Goal: Transaction & Acquisition: Download file/media

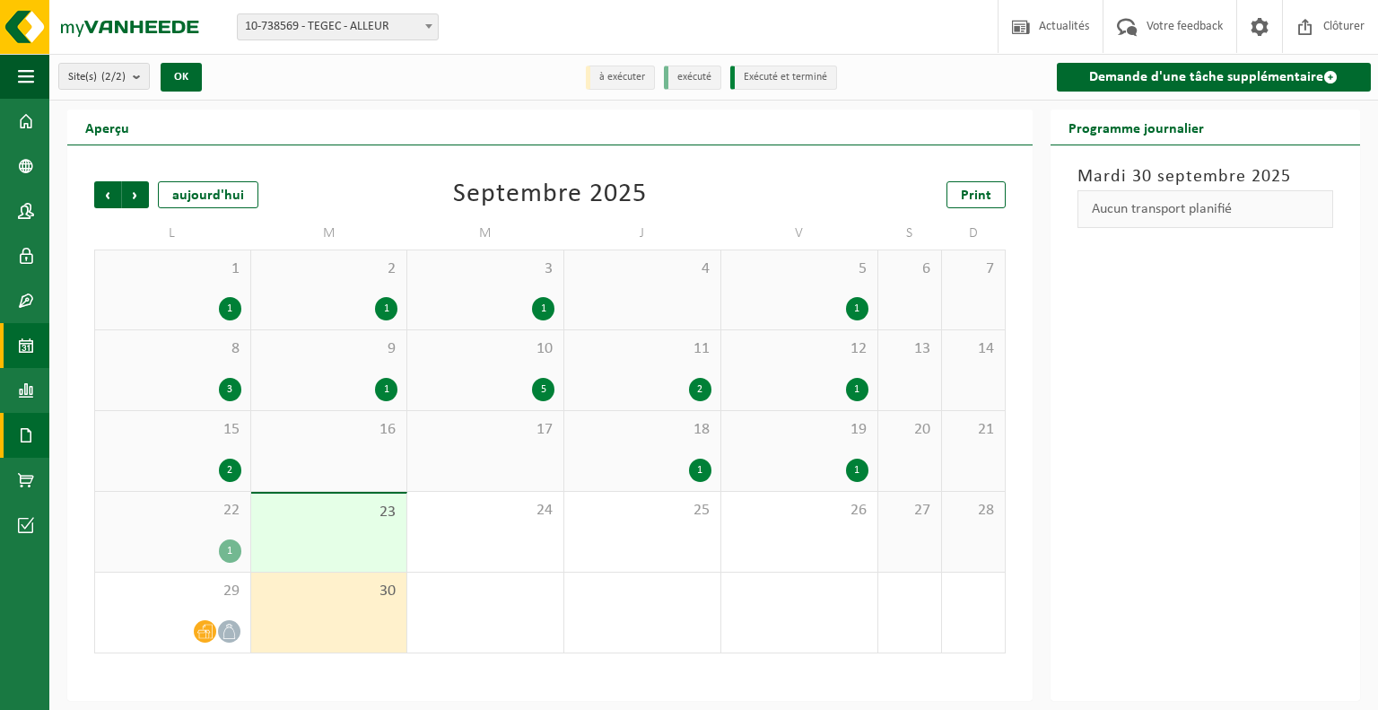
click at [29, 429] on span at bounding box center [26, 435] width 16 height 45
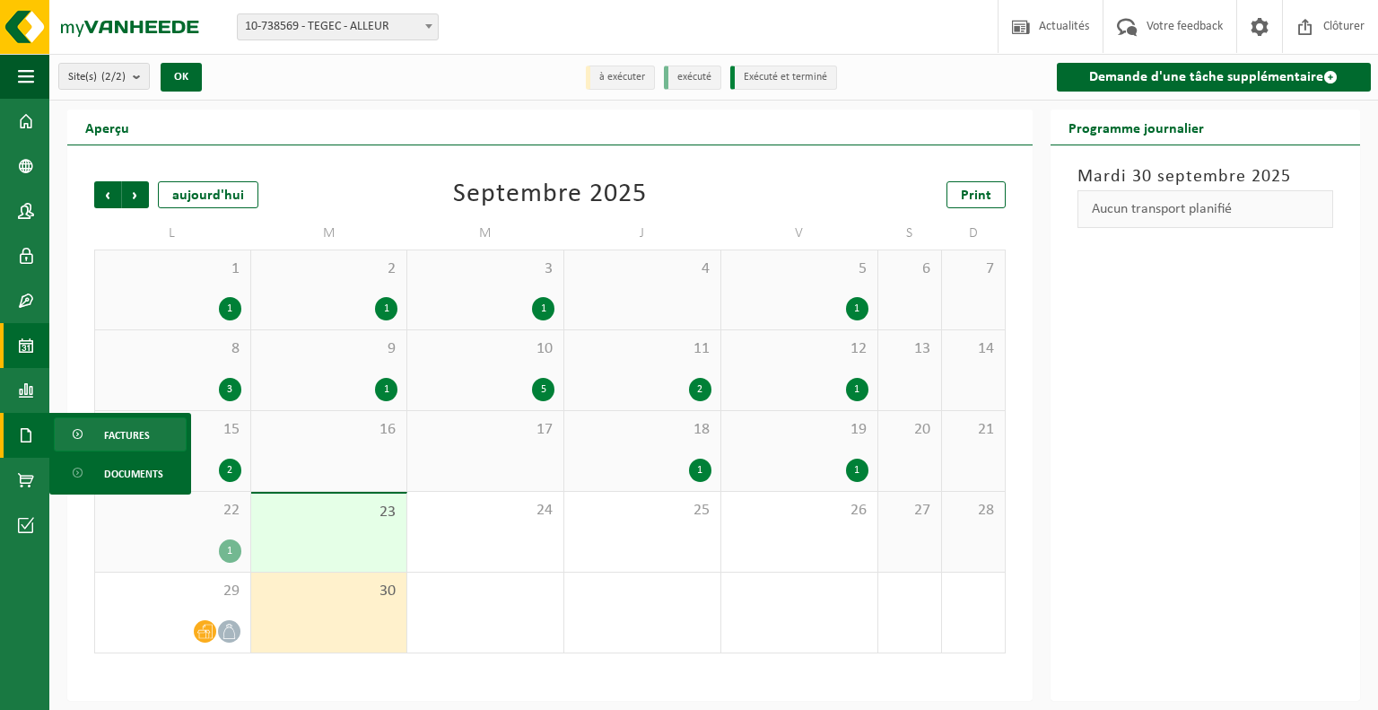
click at [125, 438] on span "Factures" at bounding box center [127, 435] width 46 height 34
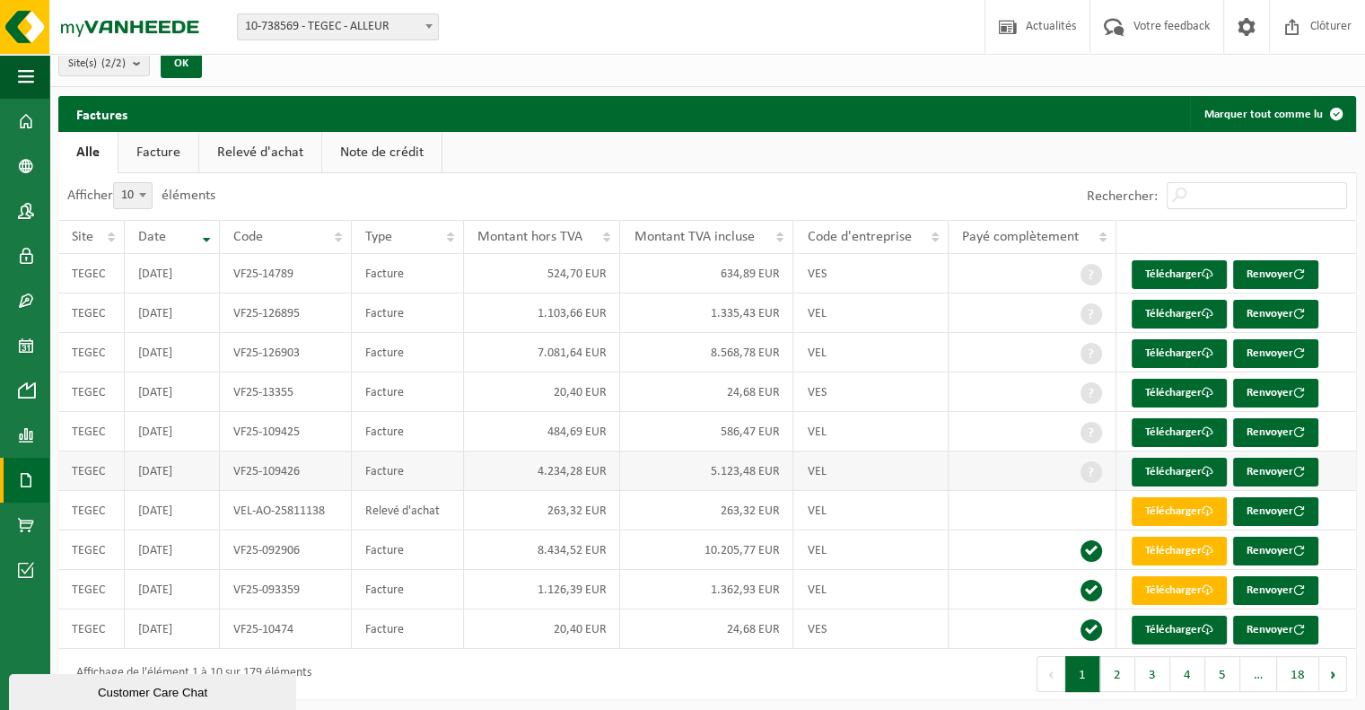
scroll to position [17, 0]
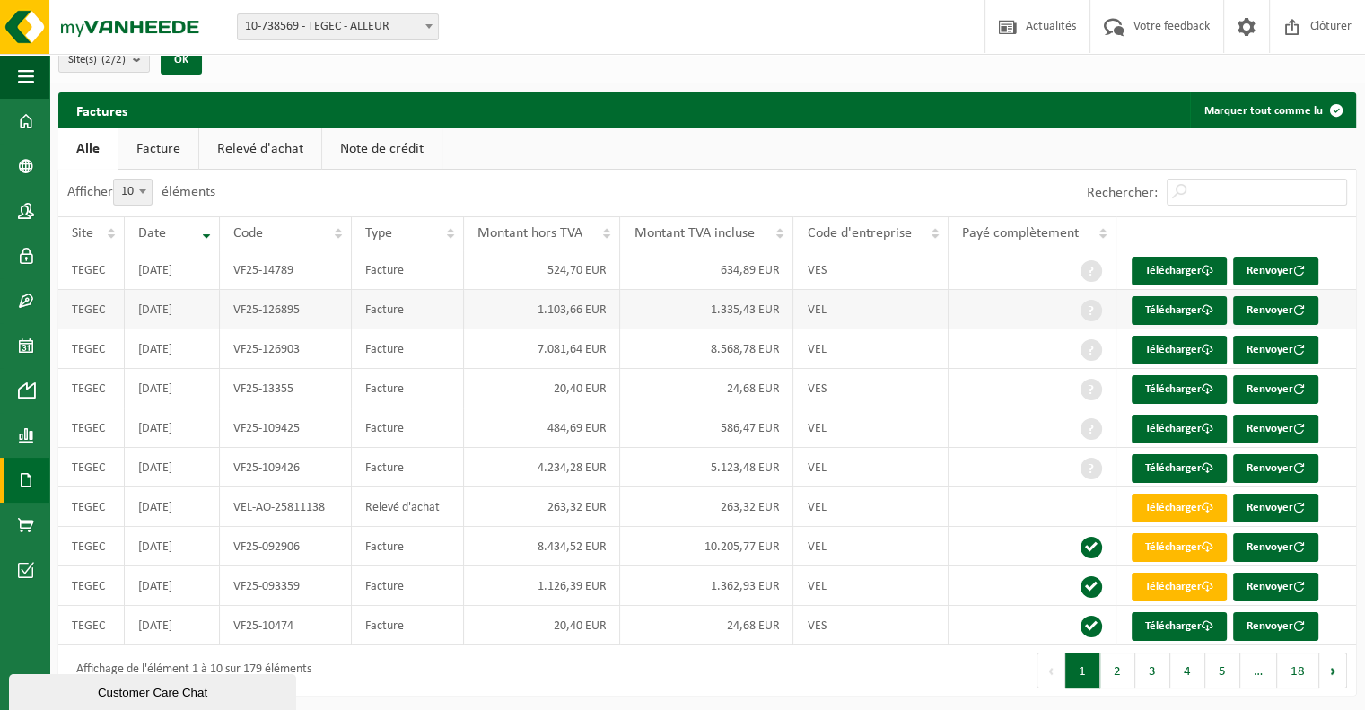
click at [534, 302] on td "1.103,66 EUR" at bounding box center [542, 309] width 157 height 39
click at [1174, 303] on link "Télécharger" at bounding box center [1179, 310] width 95 height 29
click at [575, 591] on td "1.126,39 EUR" at bounding box center [542, 585] width 157 height 39
click at [1176, 579] on link "Télécharger" at bounding box center [1179, 587] width 95 height 29
click at [1117, 667] on button "2" at bounding box center [1117, 670] width 35 height 36
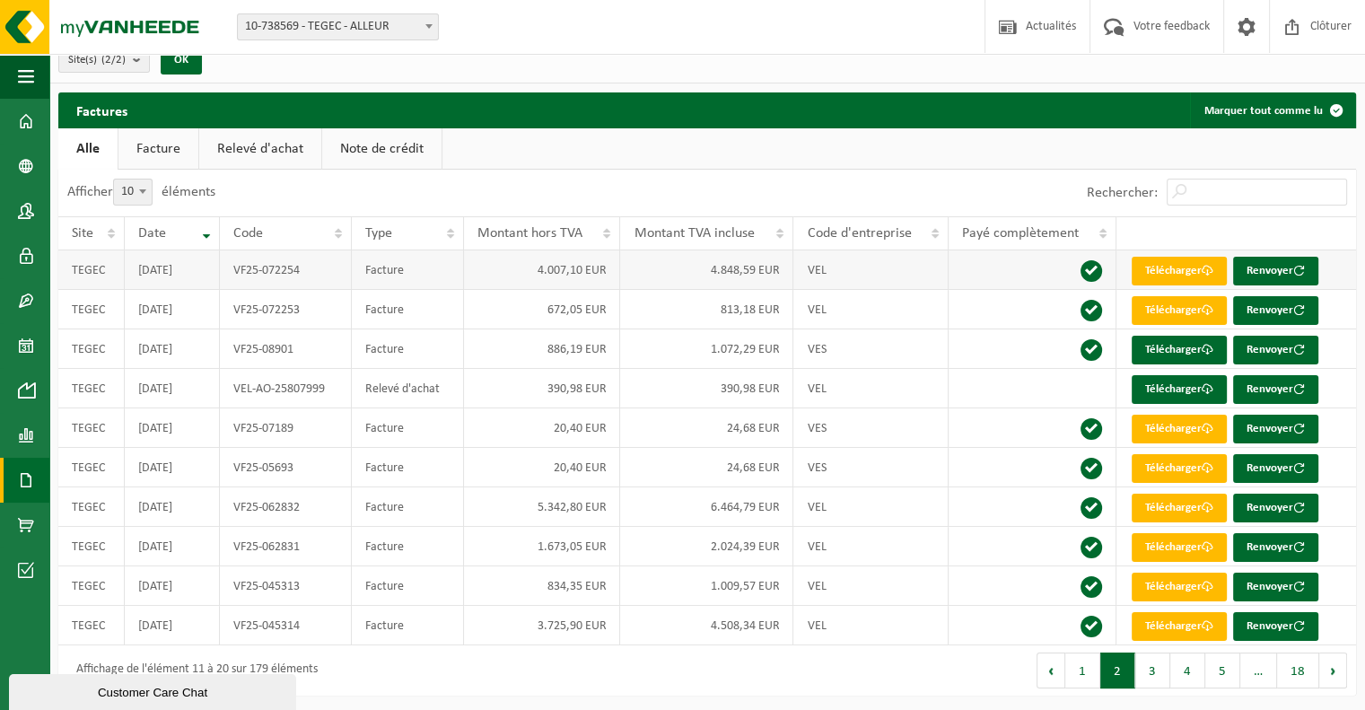
click at [559, 272] on td "4.007,10 EUR" at bounding box center [542, 269] width 157 height 39
click at [1138, 272] on link "Télécharger" at bounding box center [1179, 271] width 95 height 29
click at [571, 319] on td "672,05 EUR" at bounding box center [542, 309] width 157 height 39
click at [1159, 310] on link "Télécharger" at bounding box center [1179, 310] width 95 height 29
click at [1167, 309] on link "Télécharger" at bounding box center [1179, 310] width 95 height 29
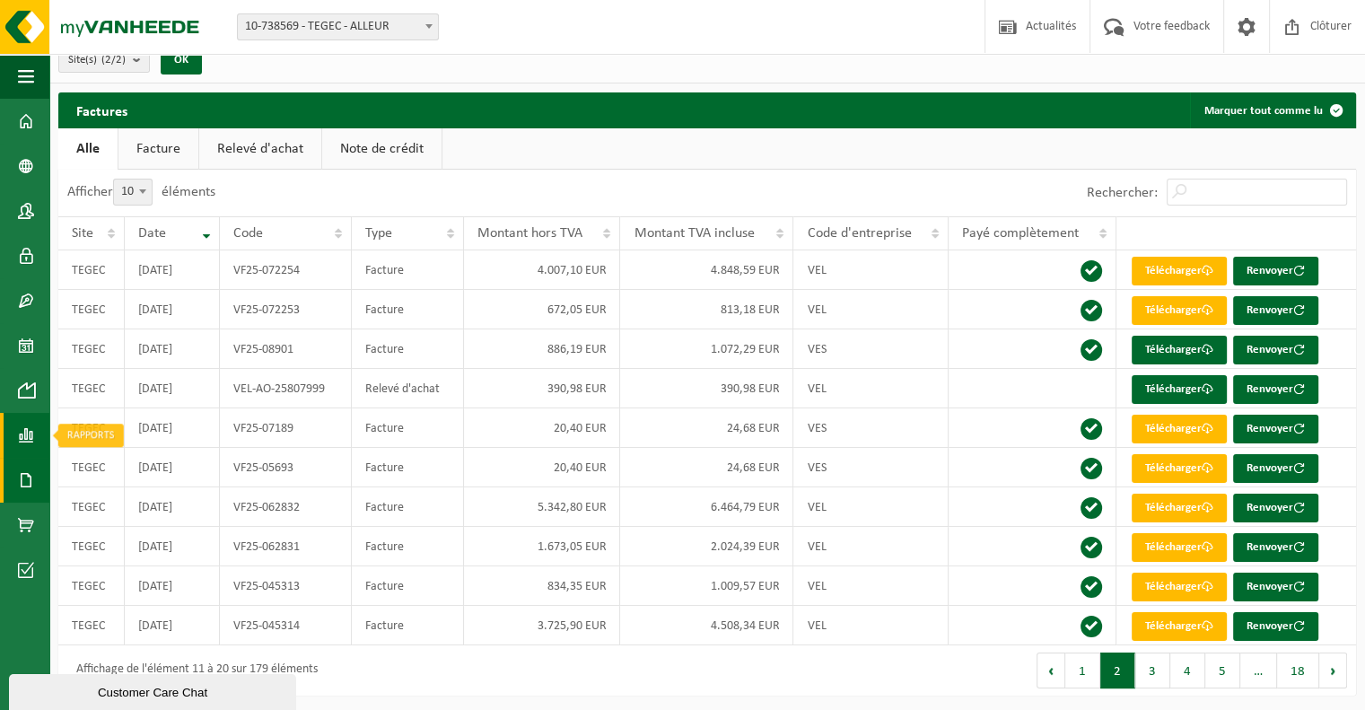
click at [20, 435] on span at bounding box center [26, 435] width 16 height 45
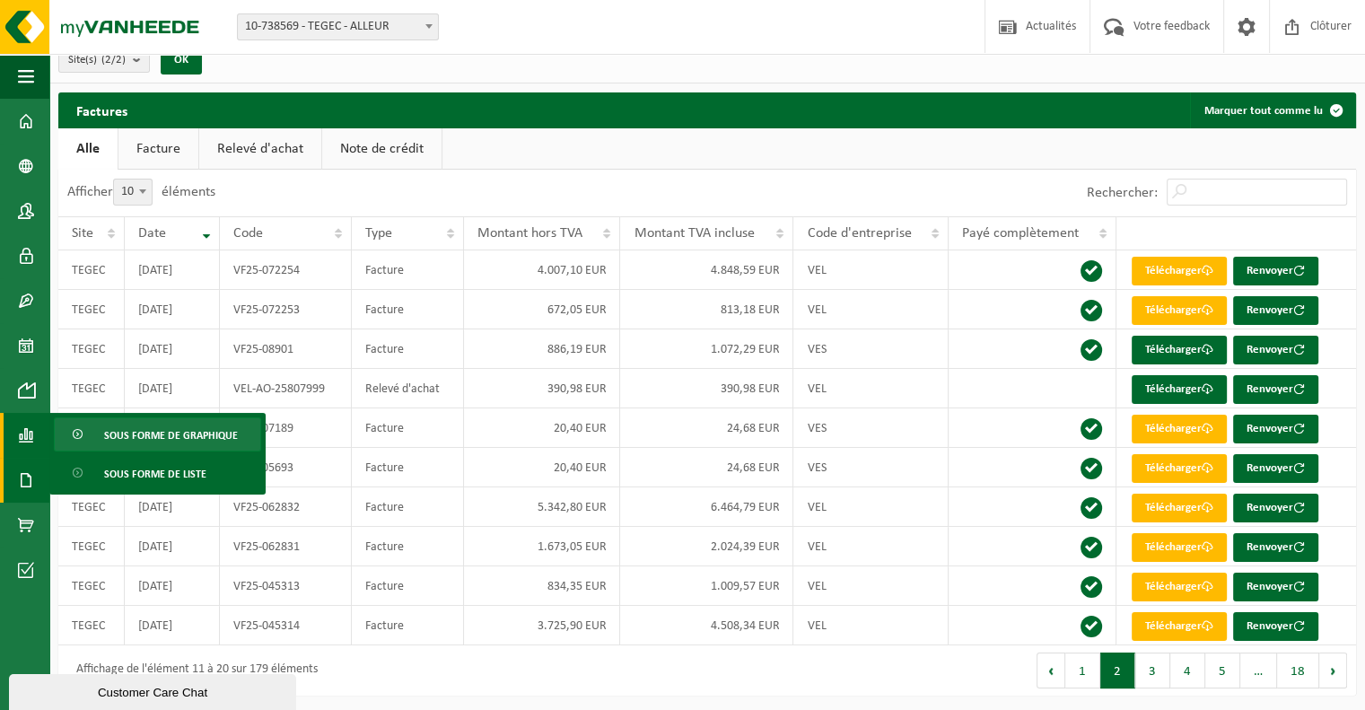
click at [149, 434] on span "Sous forme de graphique" at bounding box center [171, 435] width 134 height 34
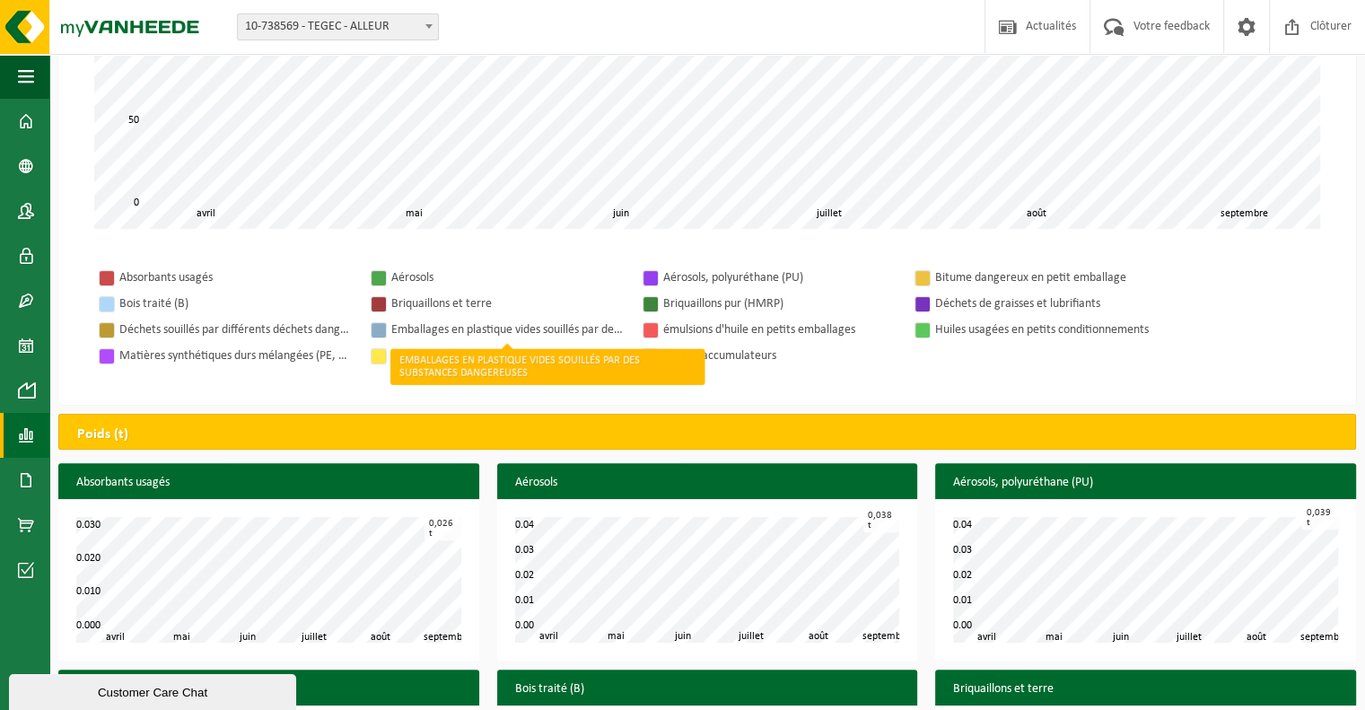
scroll to position [538, 0]
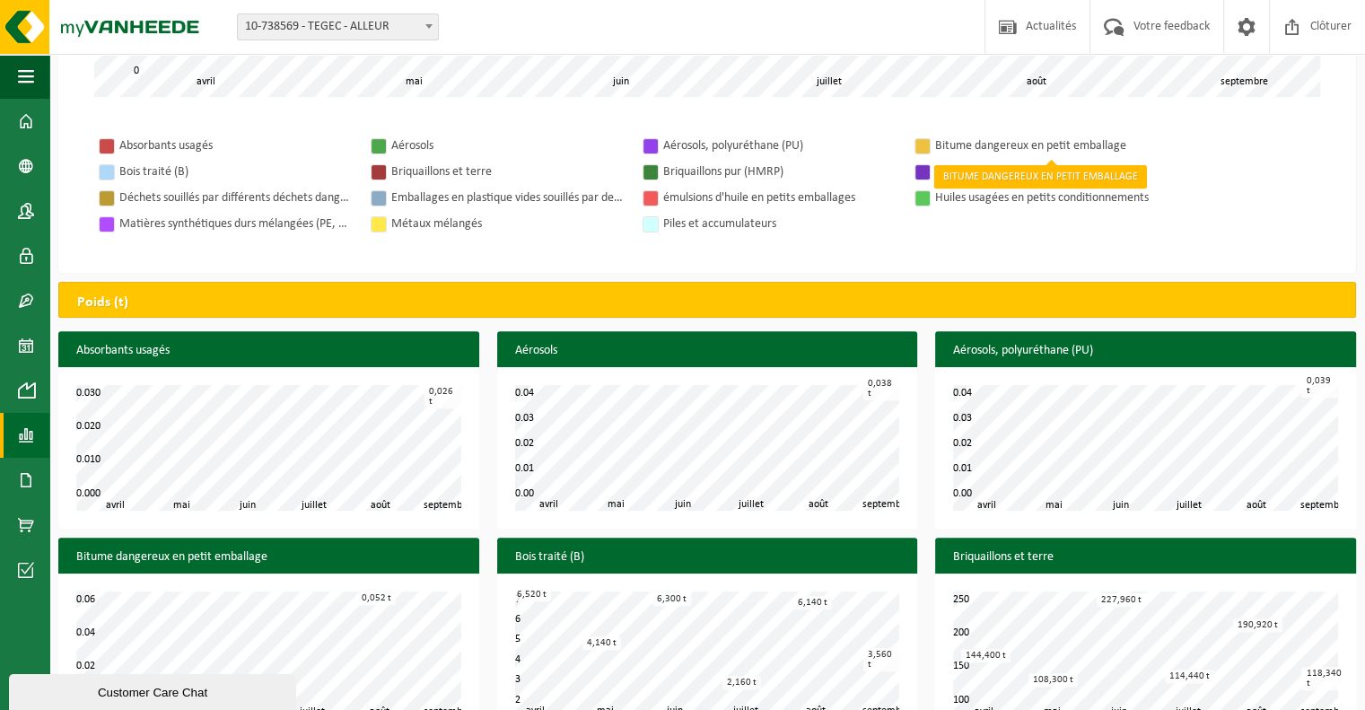
click at [984, 144] on div "Bitume dangereux en petit emballage" at bounding box center [1051, 146] width 233 height 22
click at [969, 140] on div "Bitume dangereux en petit emballage" at bounding box center [1051, 146] width 233 height 22
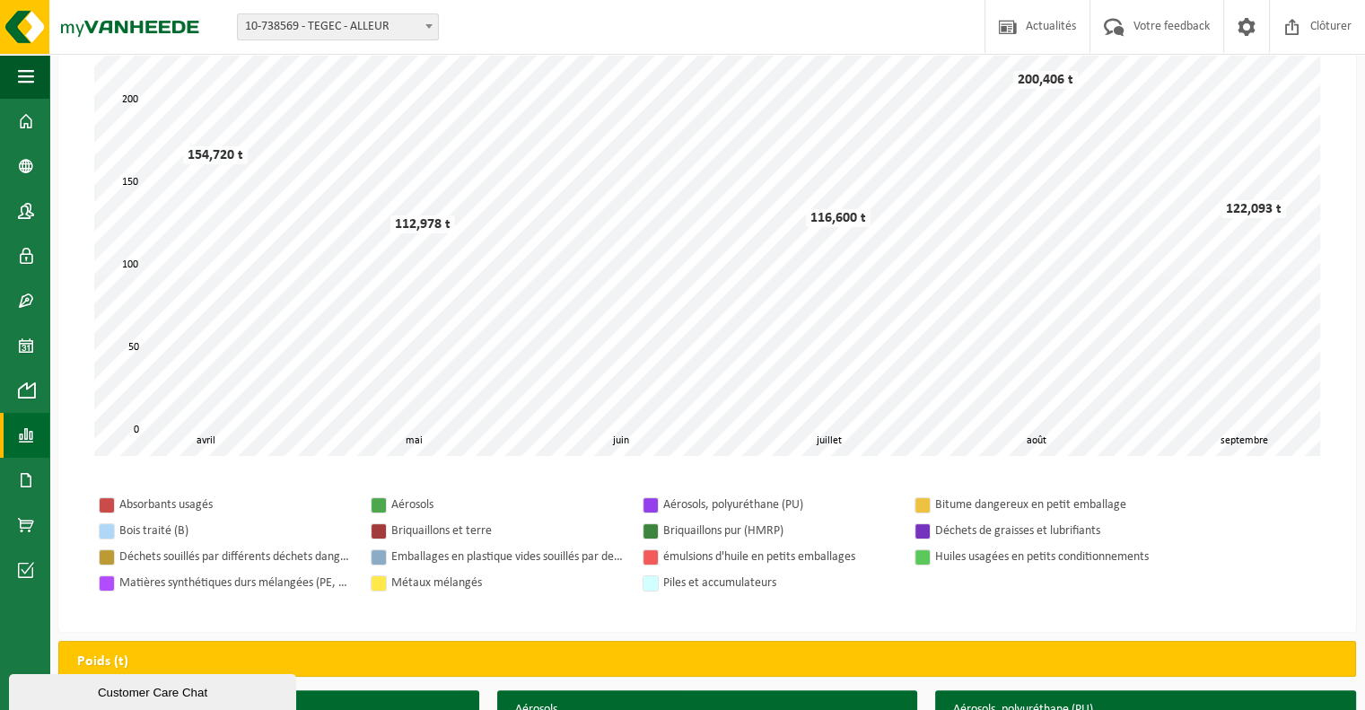
scroll to position [0, 0]
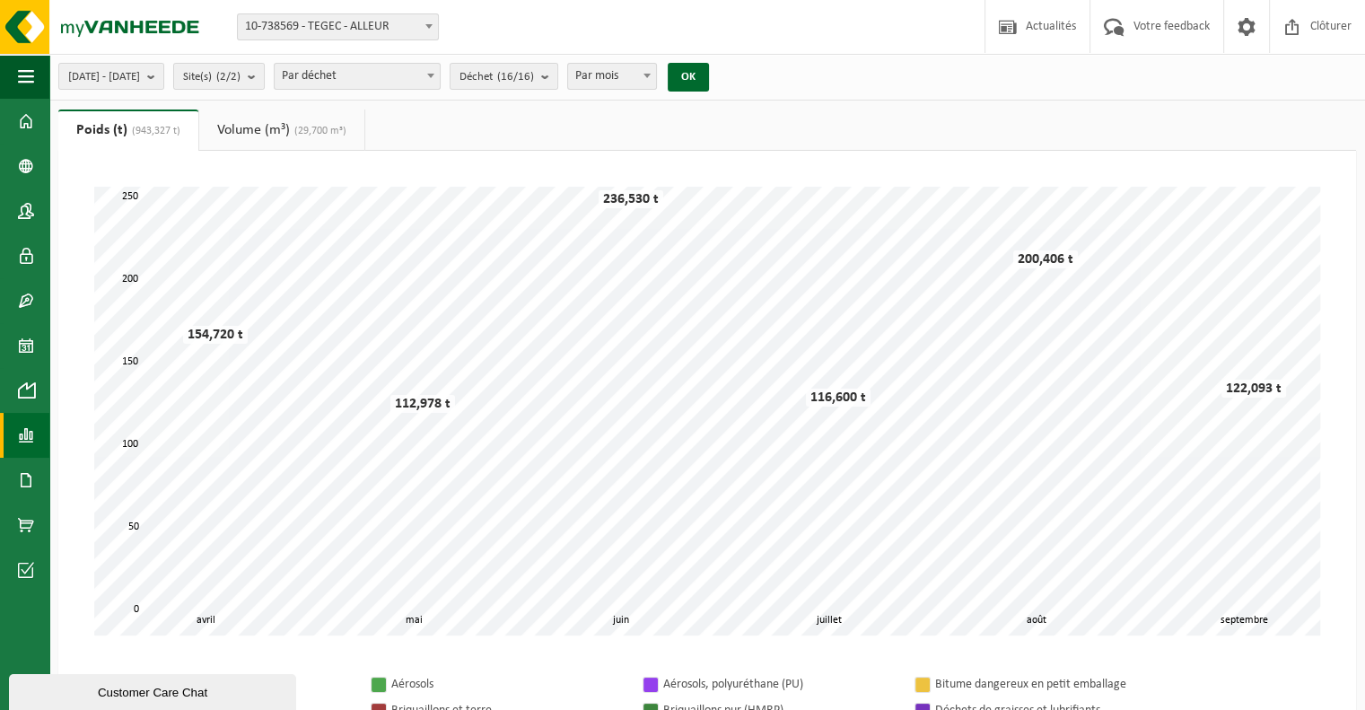
click at [656, 76] on span "Par mois" at bounding box center [612, 76] width 88 height 25
select select "3"
click at [709, 88] on button "OK" at bounding box center [688, 77] width 41 height 29
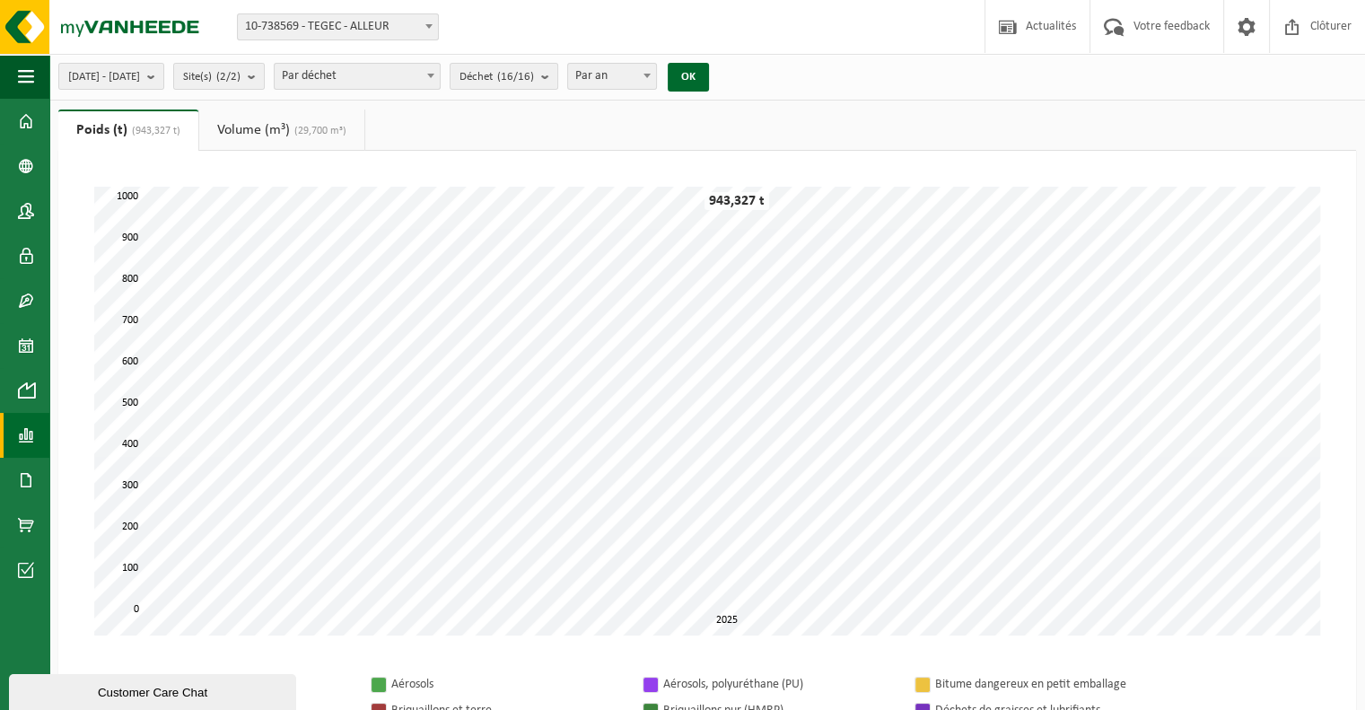
click at [237, 138] on link "Volume (m³) (29,700 m³)" at bounding box center [281, 129] width 165 height 41
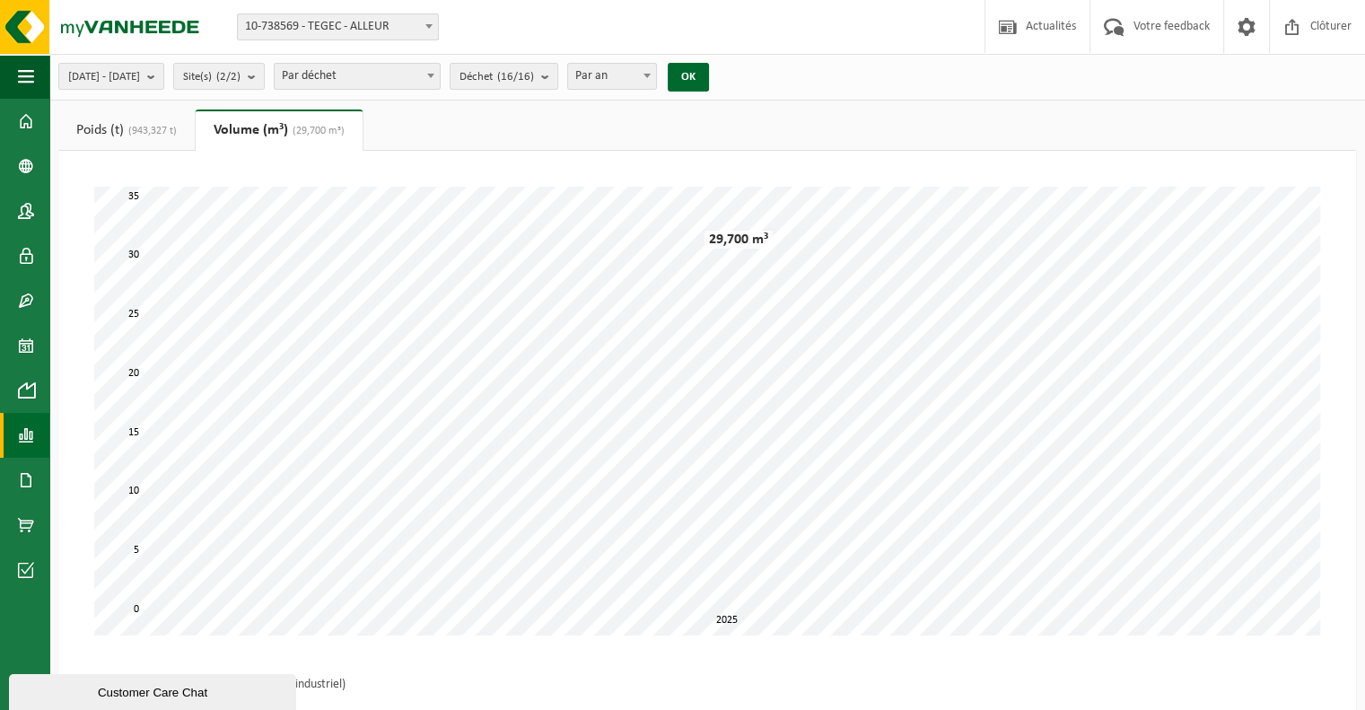
click at [166, 136] on span "(943,327 t)" at bounding box center [150, 131] width 53 height 11
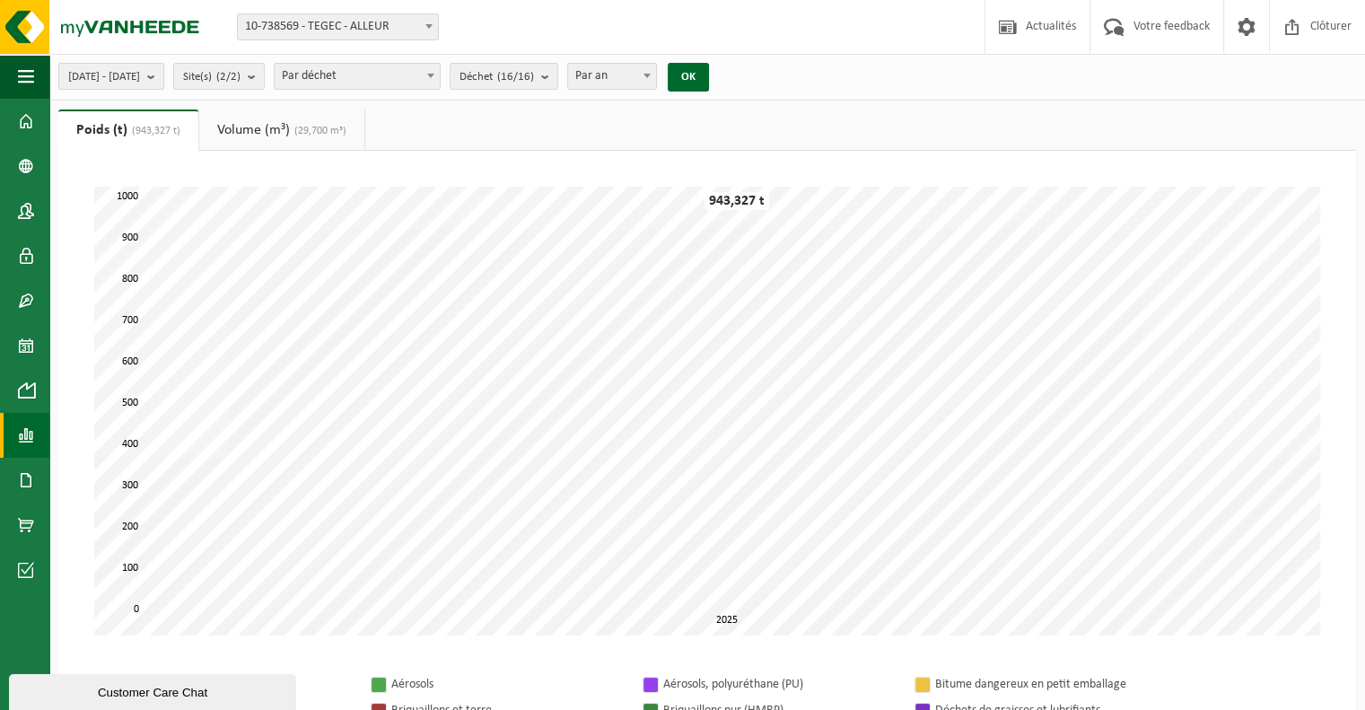
click at [163, 78] on b "submit" at bounding box center [155, 76] width 16 height 25
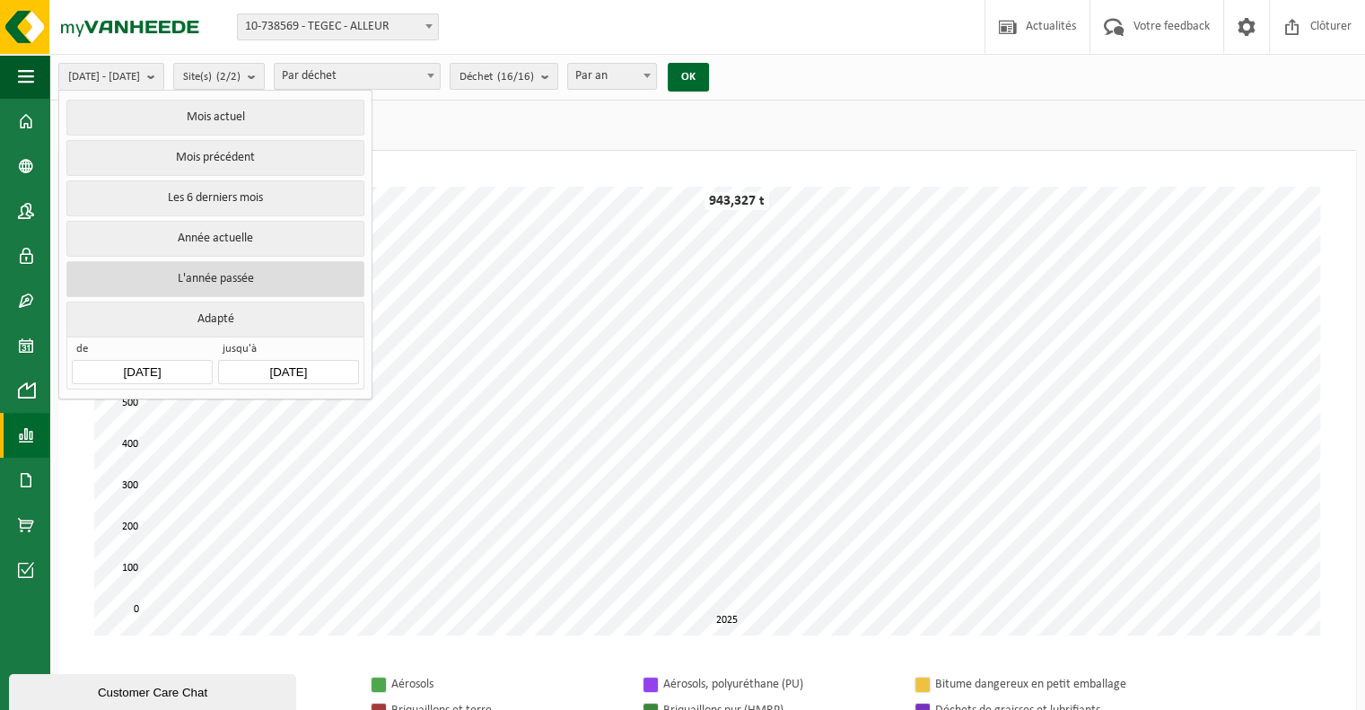
click at [239, 272] on button "L'année passée" at bounding box center [214, 279] width 297 height 36
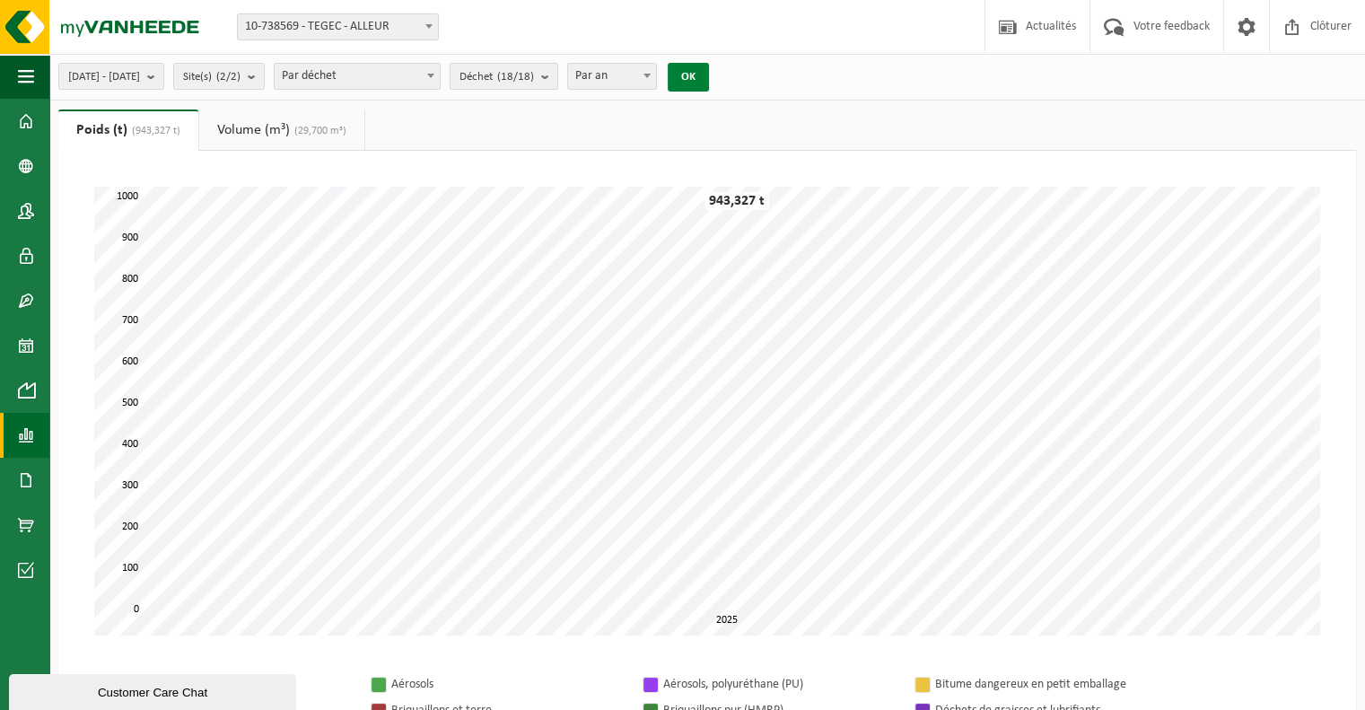
click at [709, 75] on button "OK" at bounding box center [688, 77] width 41 height 29
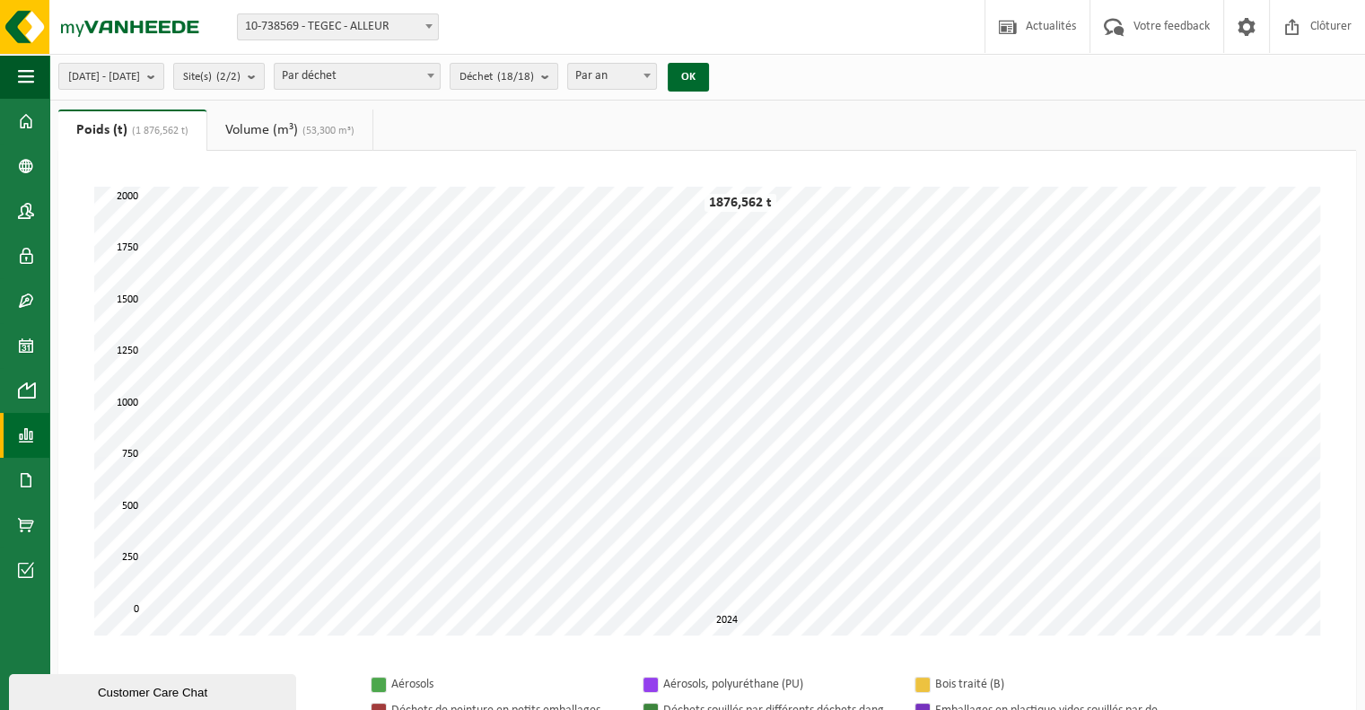
click at [434, 74] on b at bounding box center [430, 76] width 7 height 4
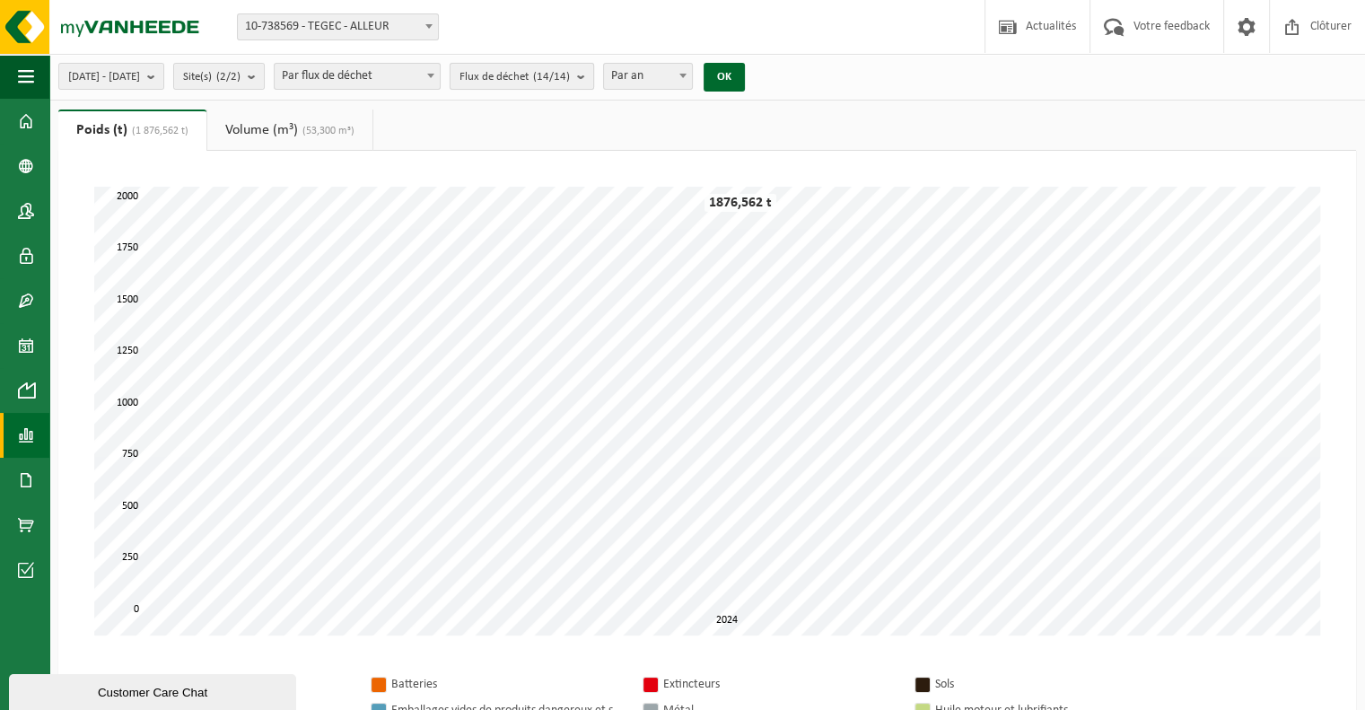
click at [570, 75] on count "(14/14)" at bounding box center [551, 77] width 37 height 12
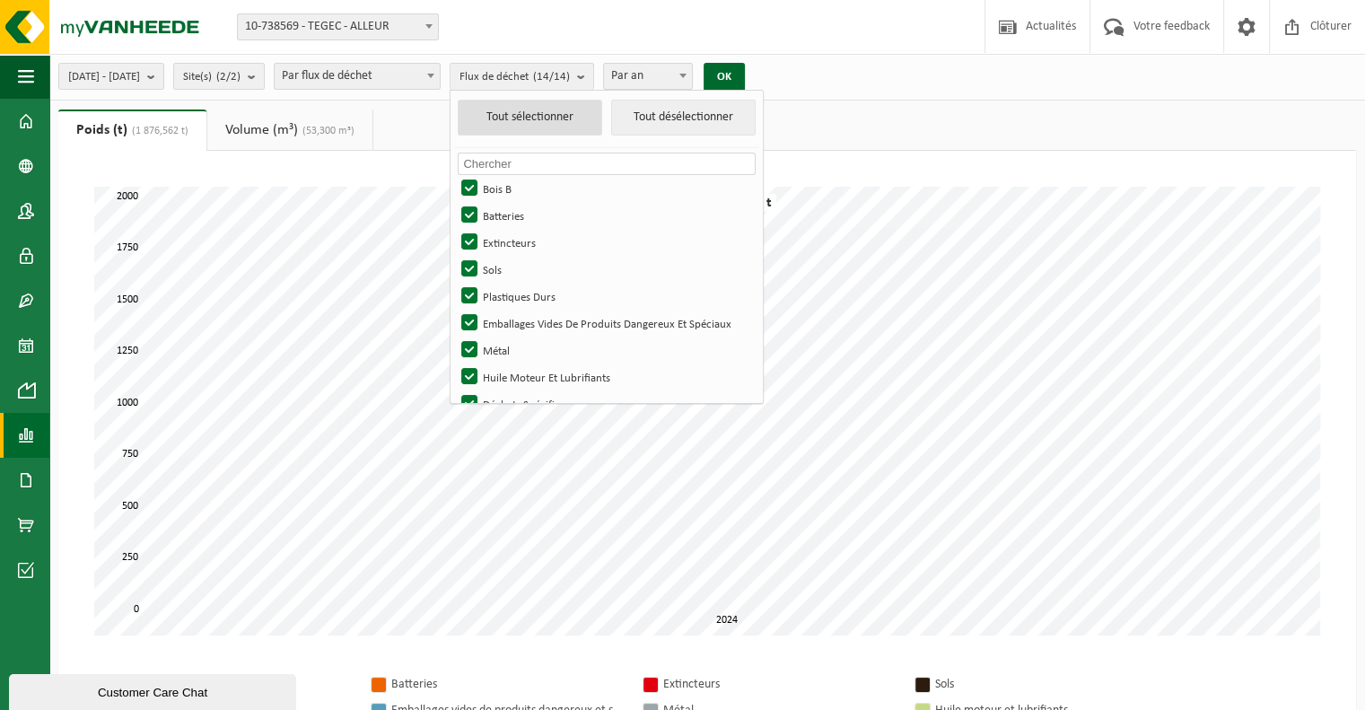
click at [602, 118] on button "Tout sélectionner" at bounding box center [530, 118] width 144 height 36
click at [745, 71] on button "OK" at bounding box center [724, 77] width 41 height 29
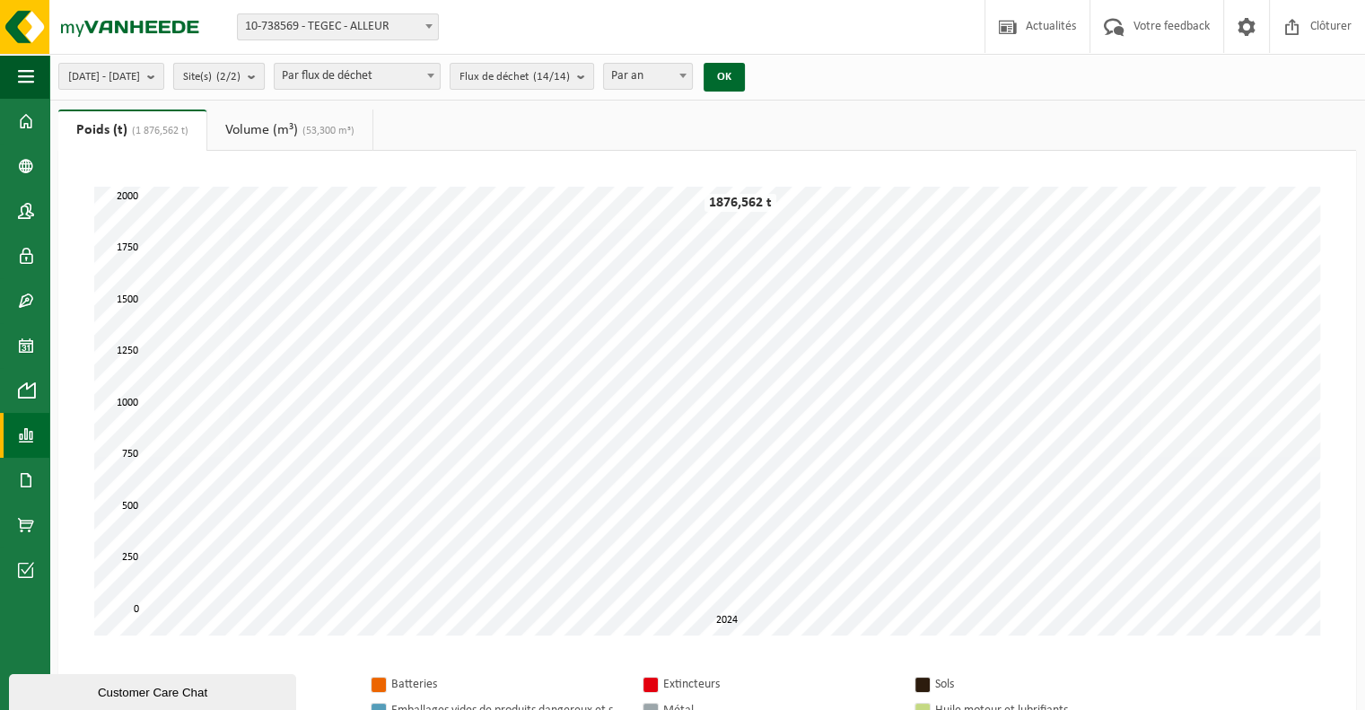
click at [264, 78] on b "submit" at bounding box center [256, 76] width 16 height 25
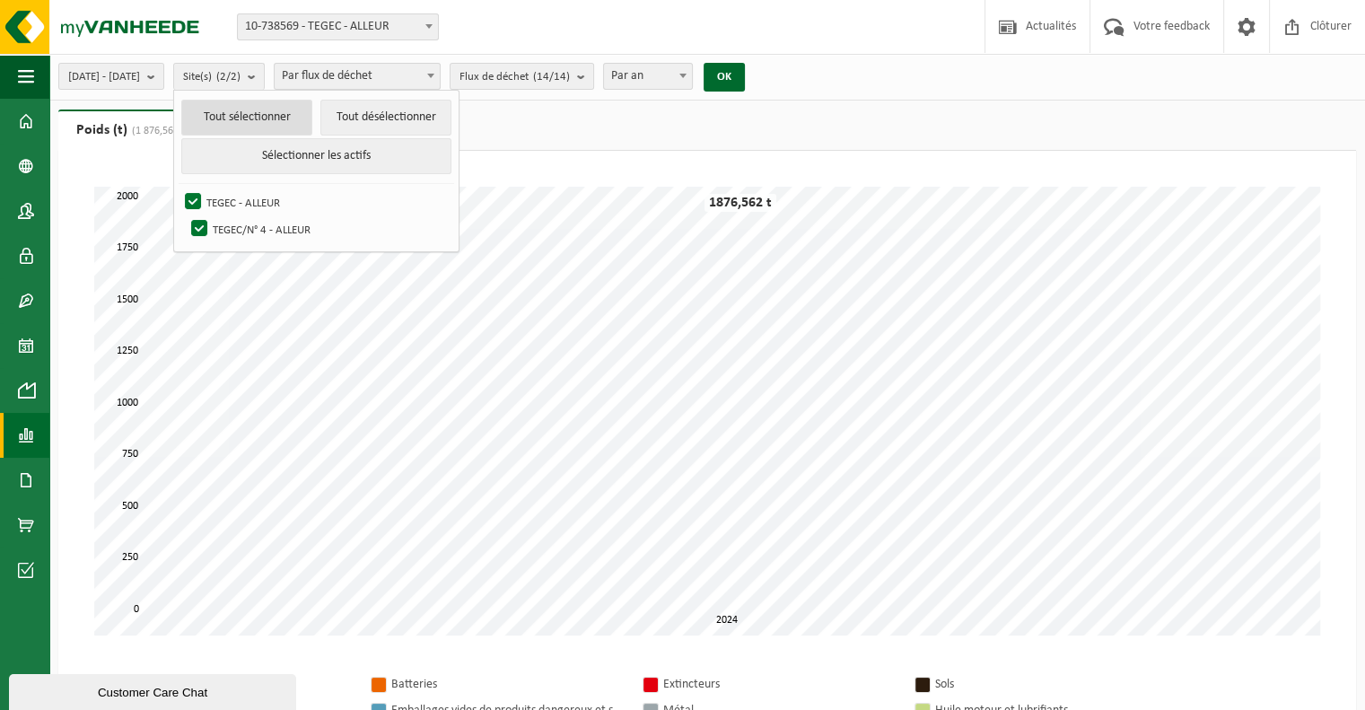
click at [312, 117] on button "Tout sélectionner" at bounding box center [246, 118] width 131 height 36
click at [914, 62] on div "[DATE] - [DATE] Mois actuel Mois précédent Les 6 derniers mois Année actuelle L…" at bounding box center [707, 77] width 1316 height 47
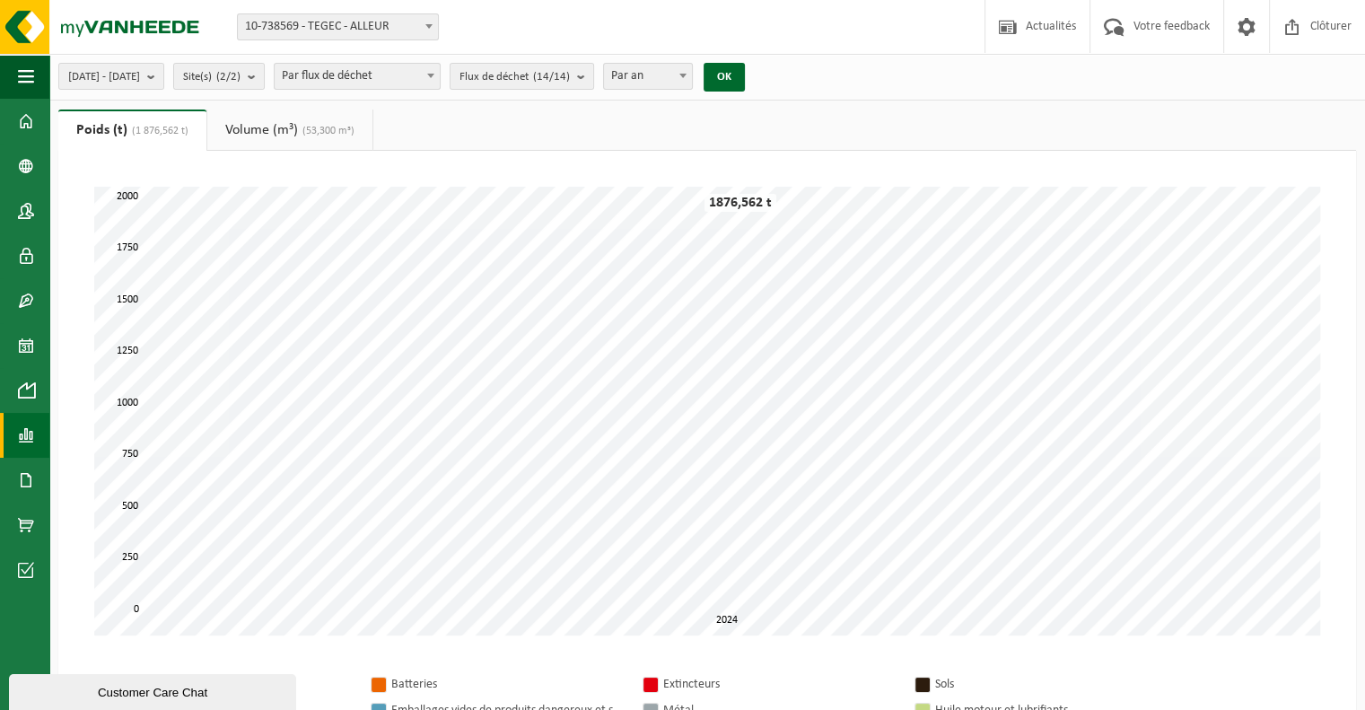
click at [440, 75] on span "Par flux de déchet" at bounding box center [357, 76] width 165 height 25
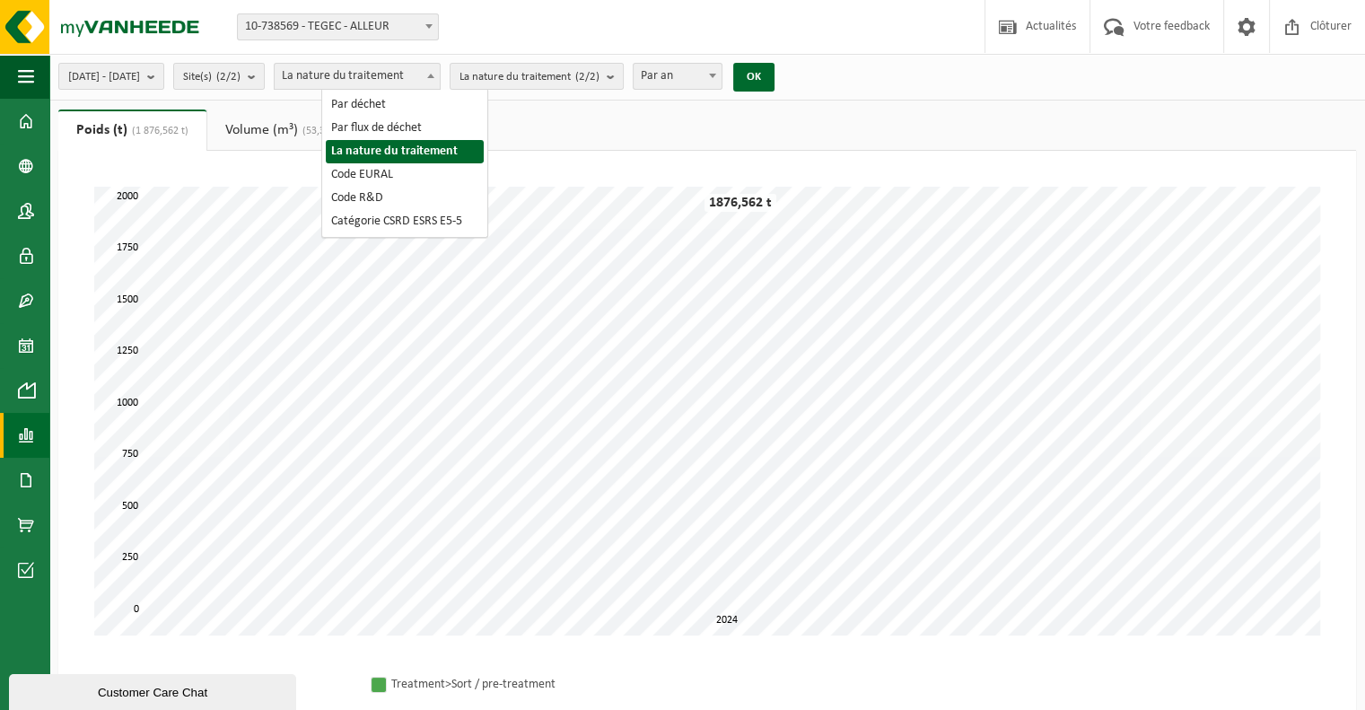
click at [440, 74] on span "La nature du traitement" at bounding box center [357, 76] width 165 height 25
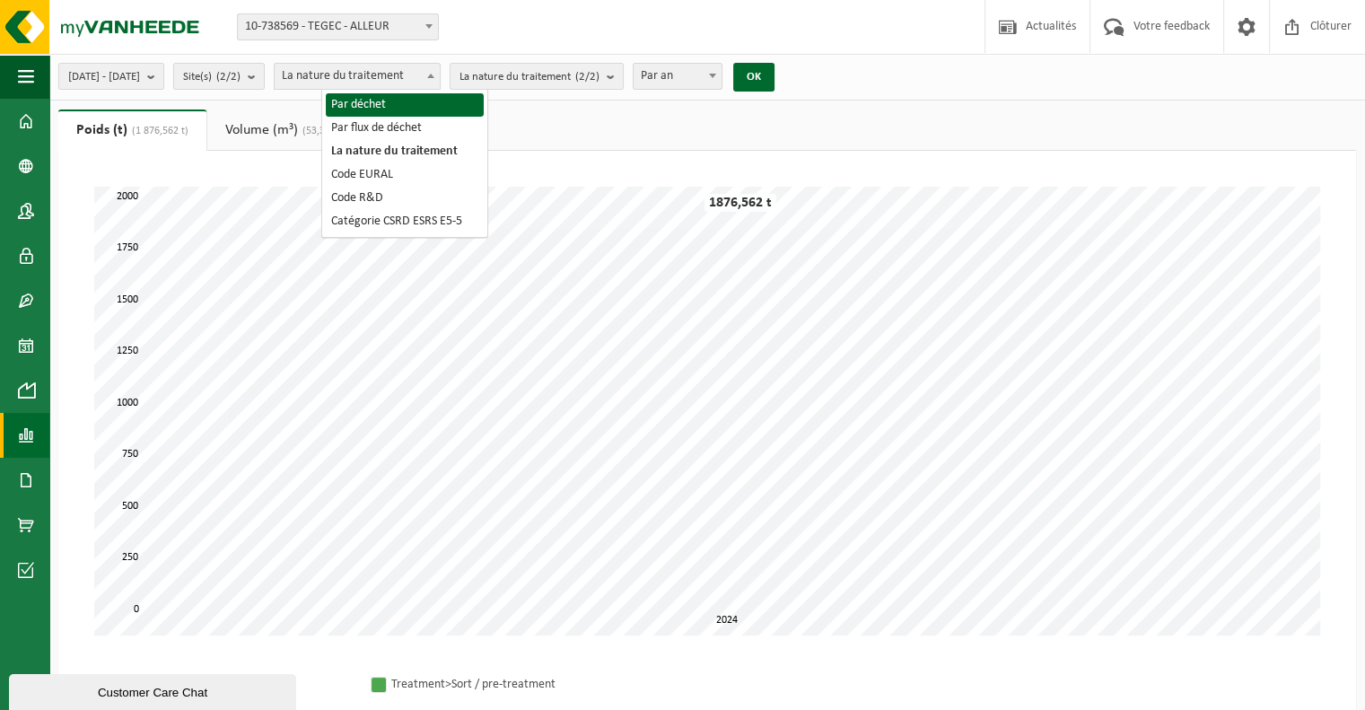
select select "1"
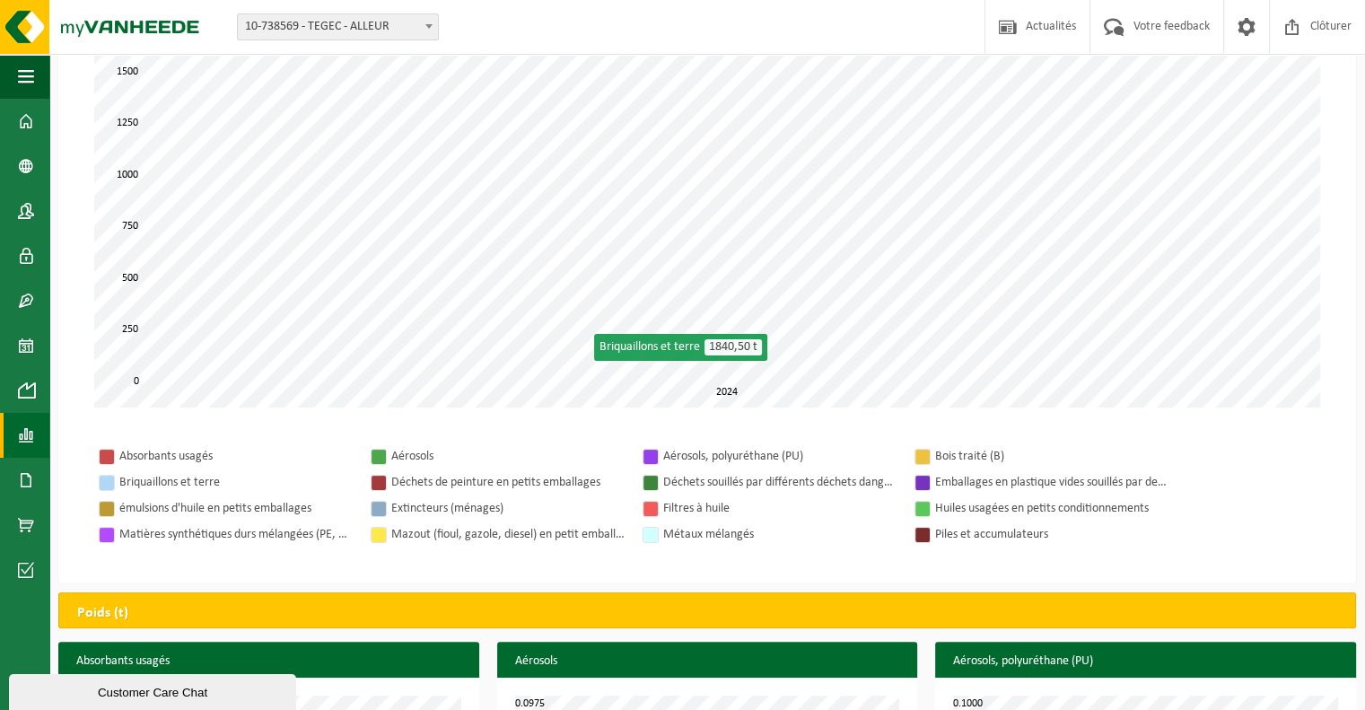
scroll to position [269, 0]
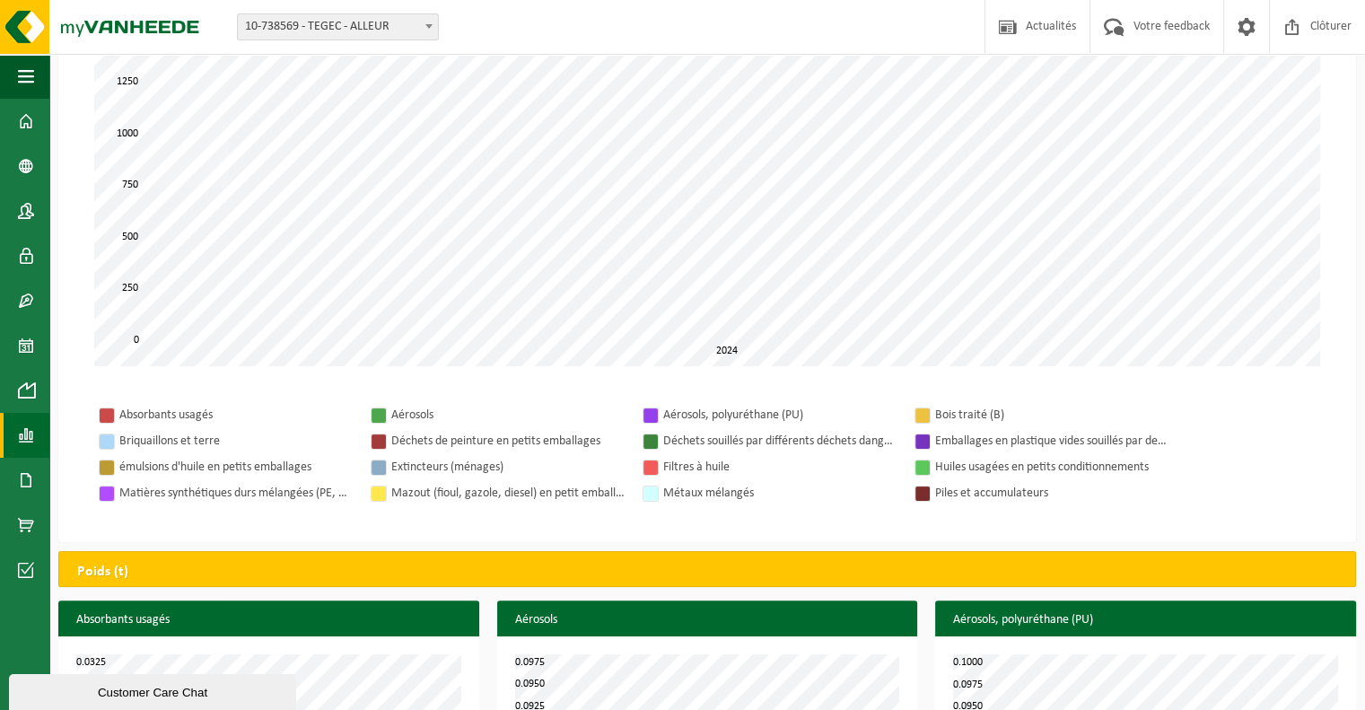
click at [641, 415] on tr "Aérosols, polyuréthane (PU)" at bounding box center [774, 415] width 272 height 26
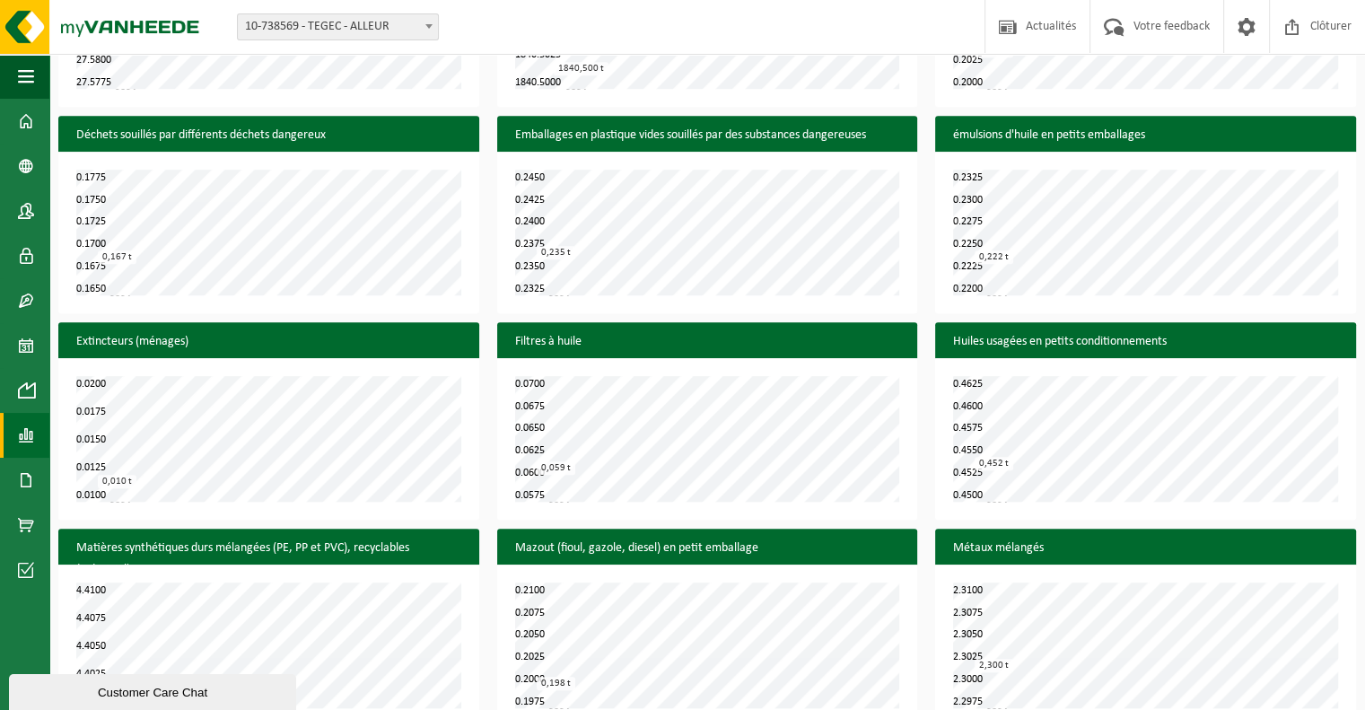
scroll to position [1406, 0]
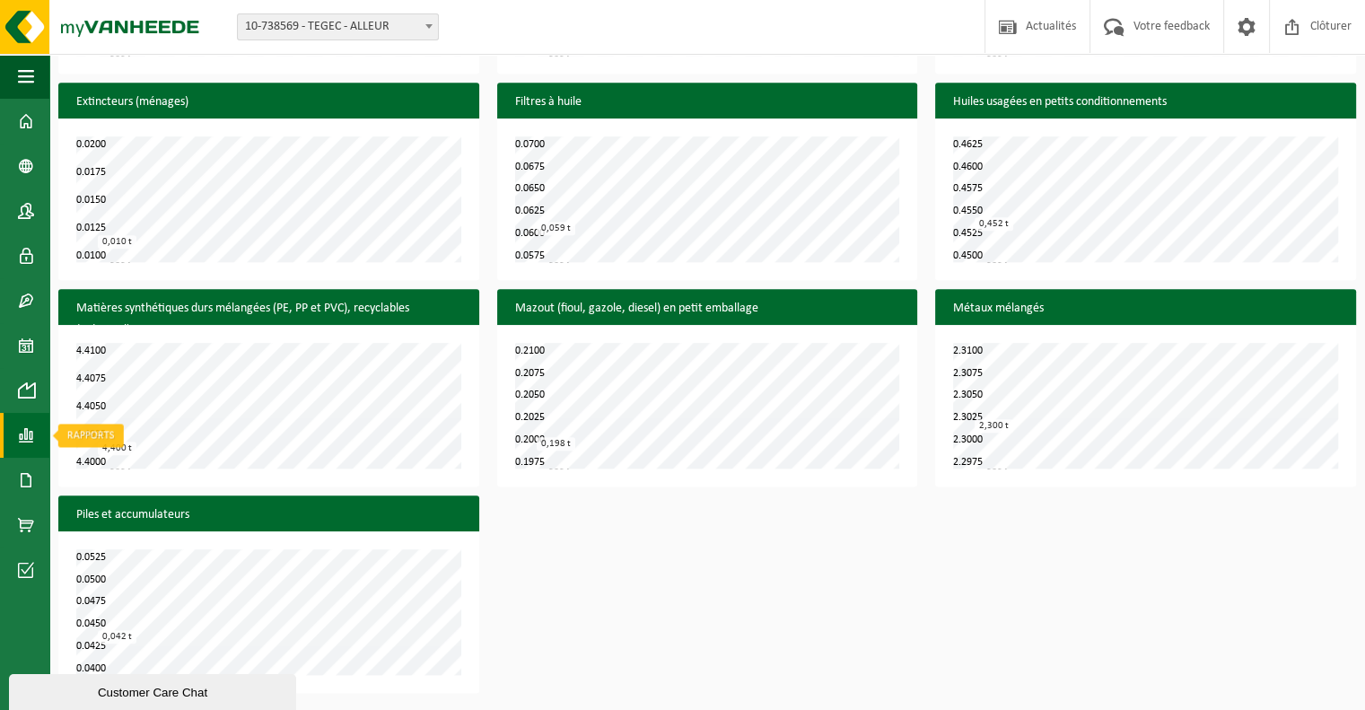
click at [39, 439] on link "Rapports" at bounding box center [24, 435] width 49 height 45
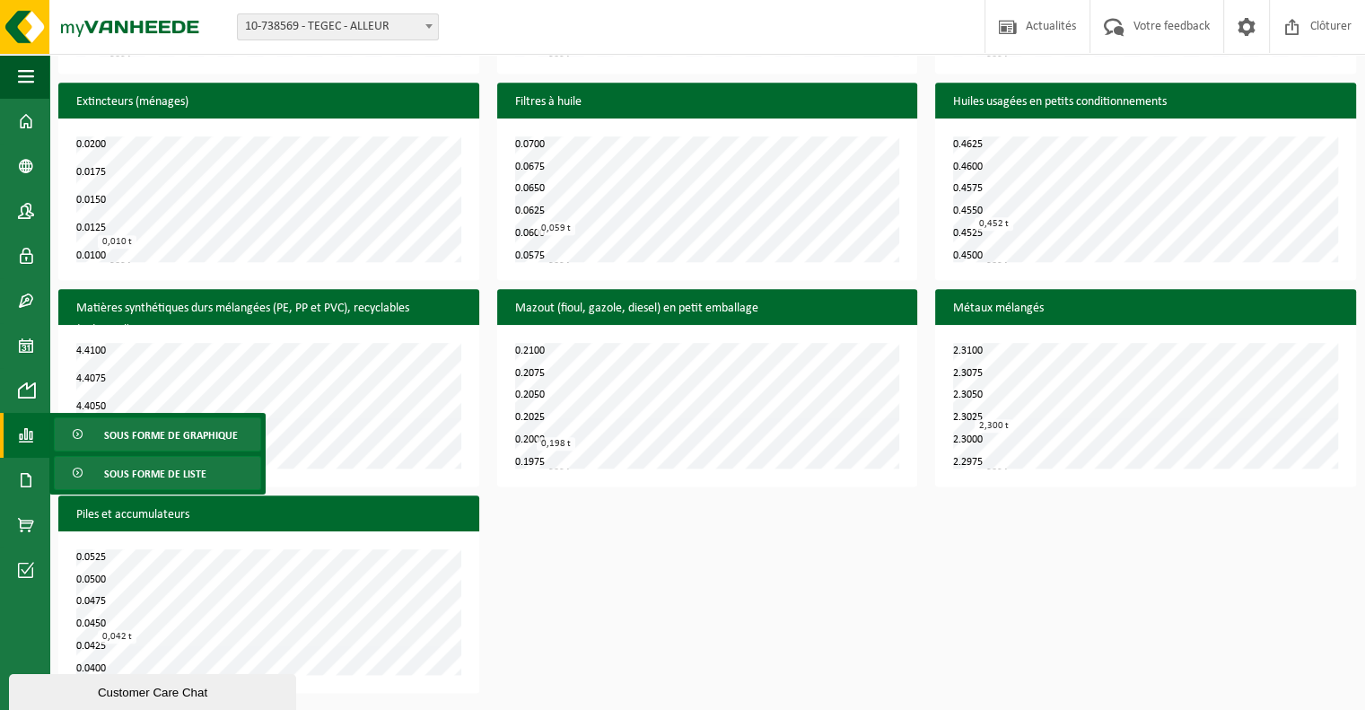
click at [179, 477] on span "Sous forme de liste" at bounding box center [155, 474] width 102 height 34
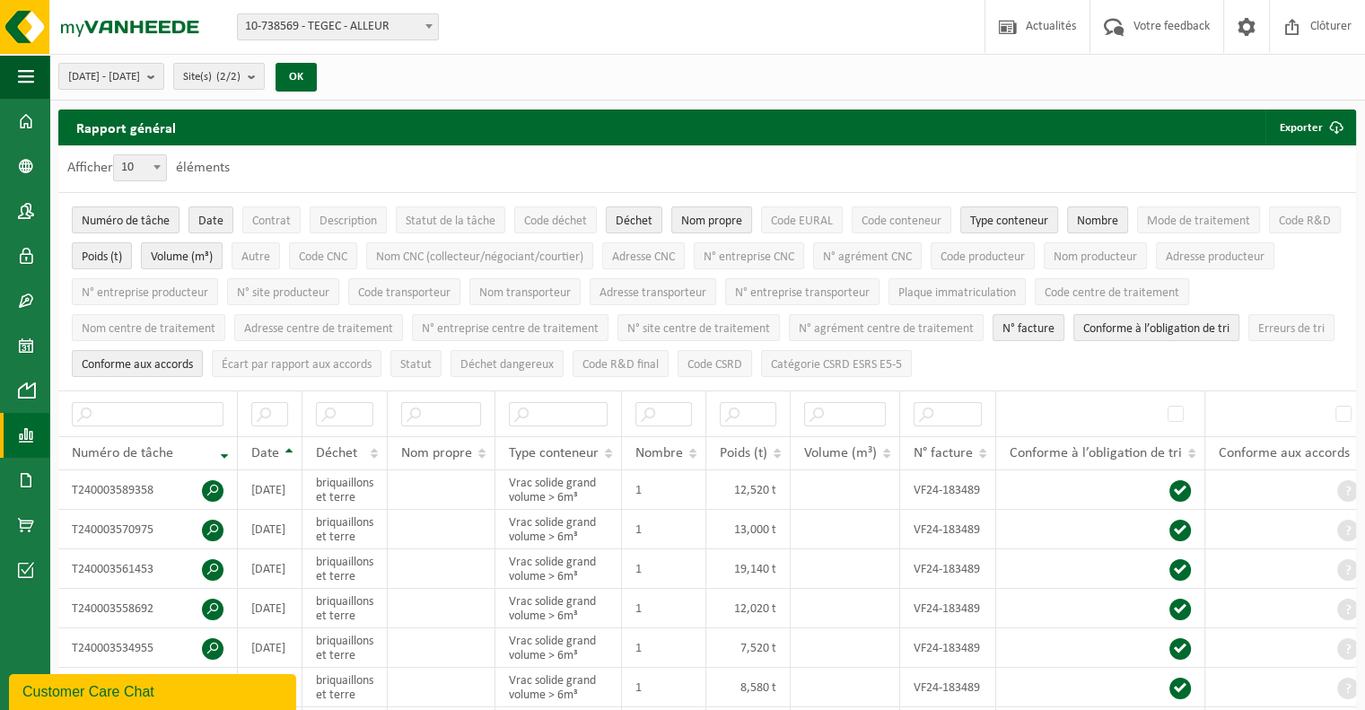
click at [22, 441] on span at bounding box center [26, 435] width 16 height 45
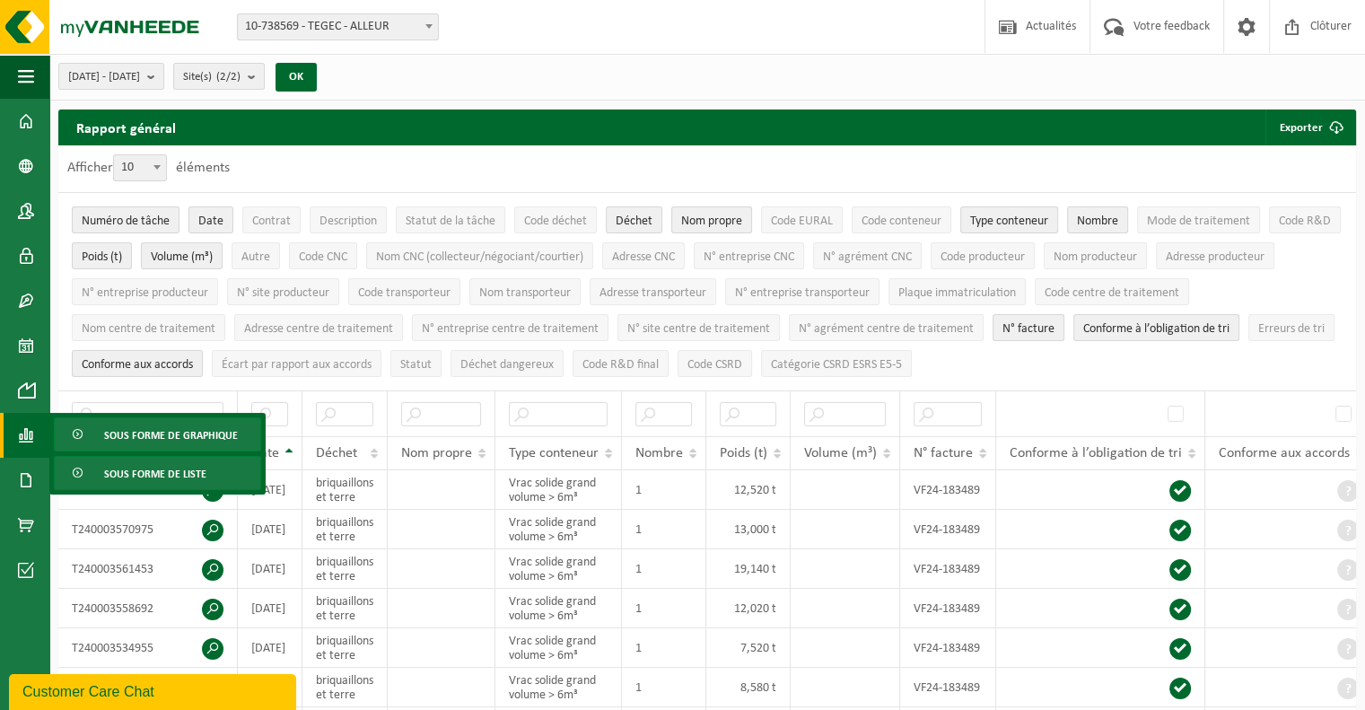
click at [127, 433] on span "Sous forme de graphique" at bounding box center [171, 435] width 134 height 34
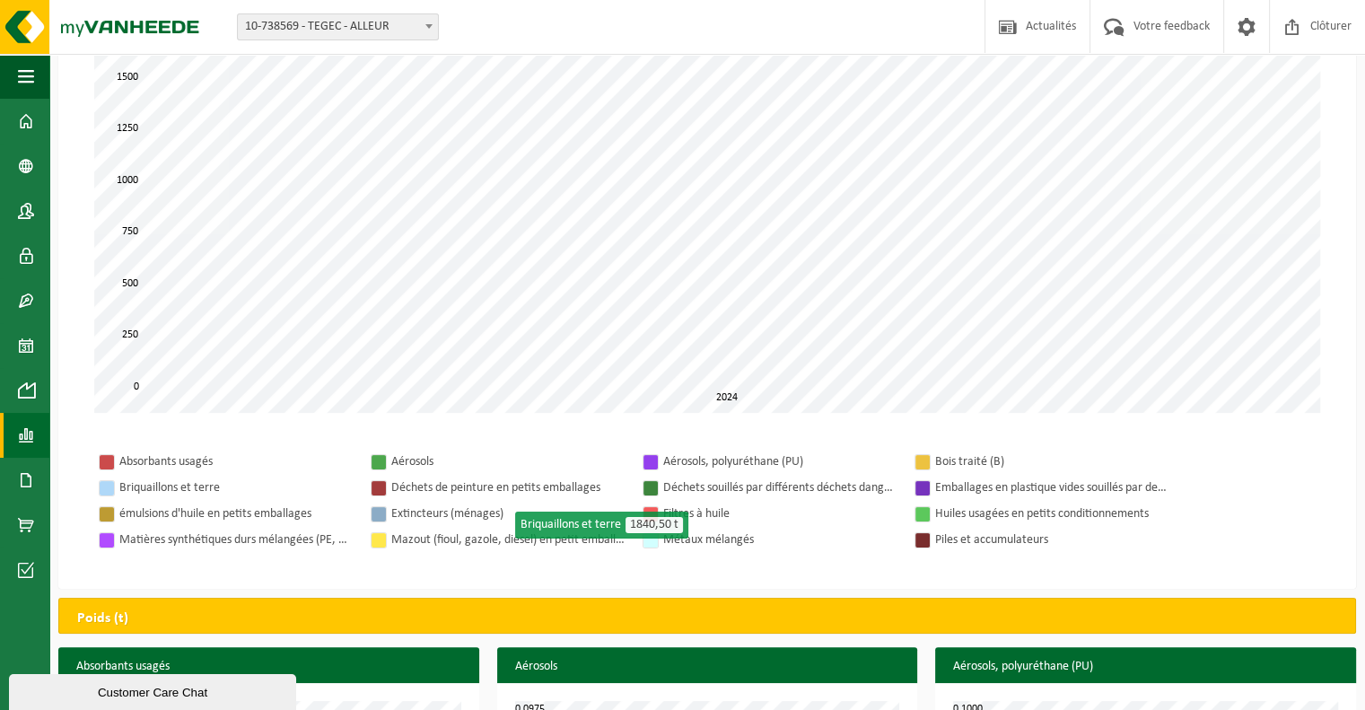
scroll to position [269, 0]
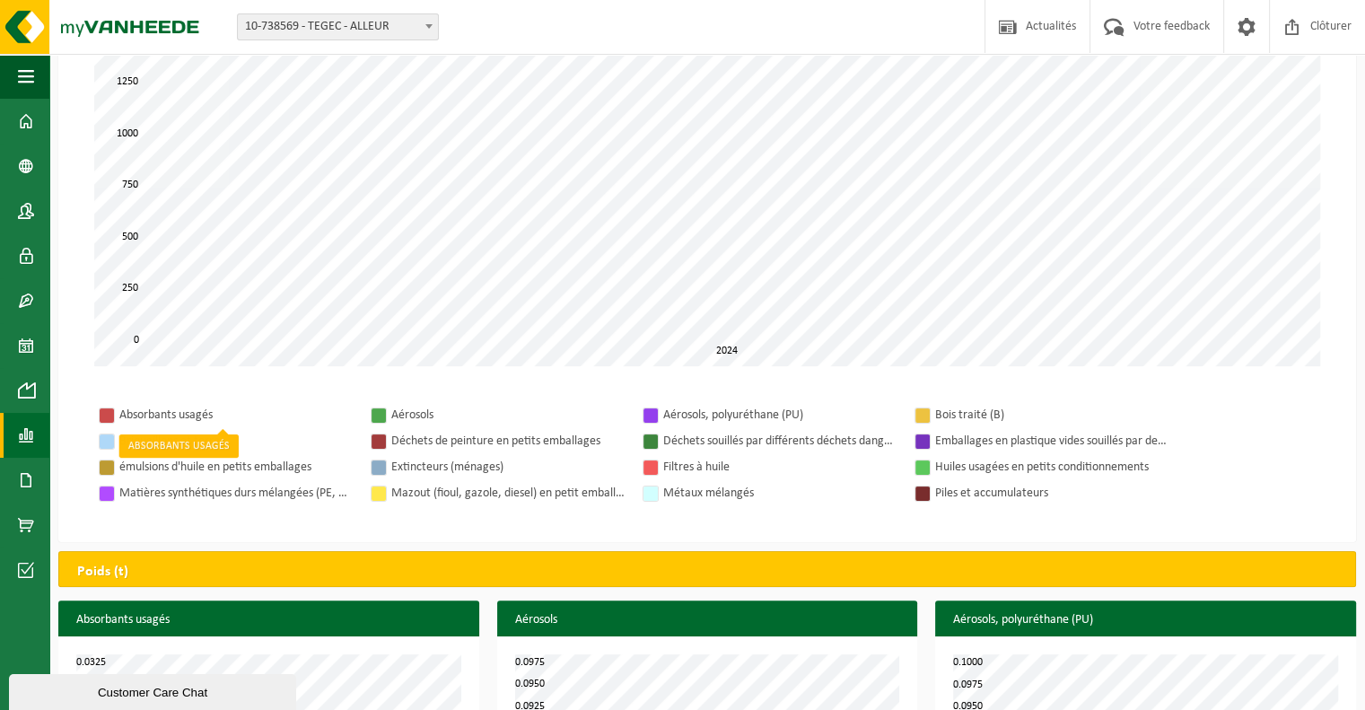
click at [150, 417] on div "Absorbants usagés" at bounding box center [235, 415] width 233 height 22
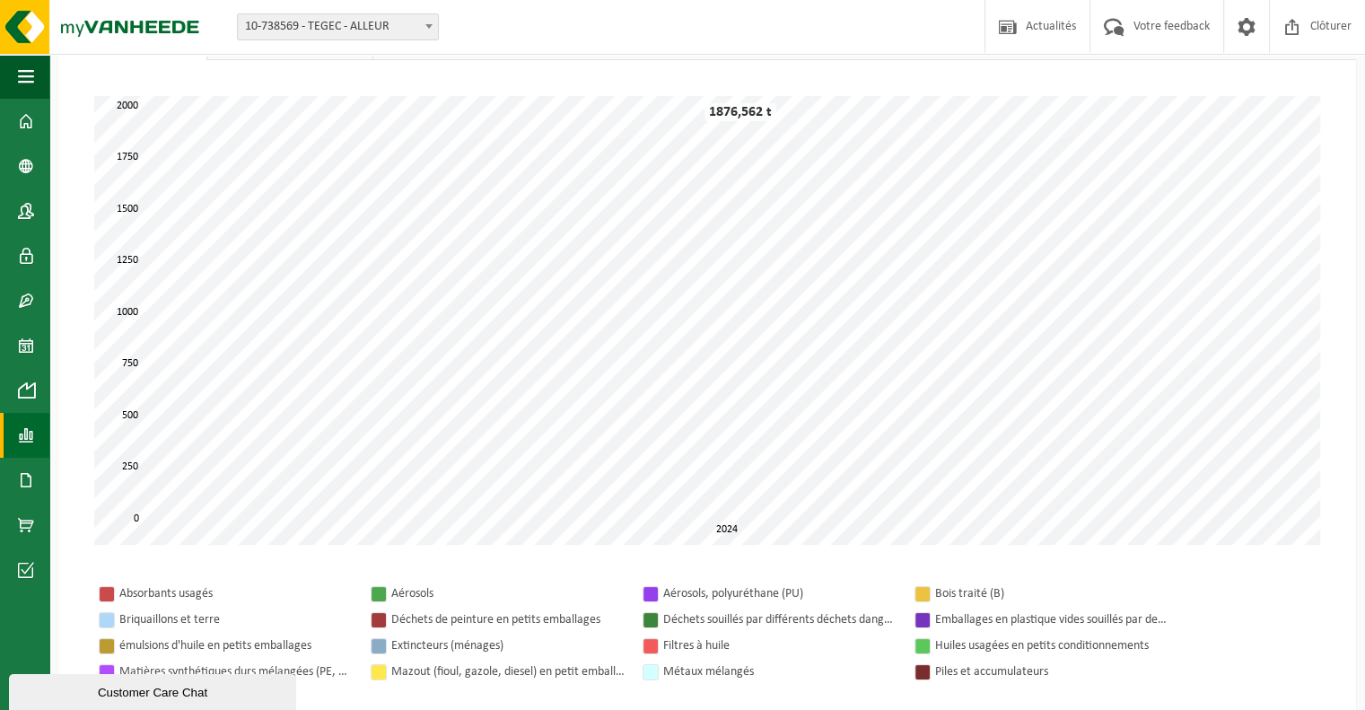
scroll to position [60, 0]
